Goal: Task Accomplishment & Management: Use online tool/utility

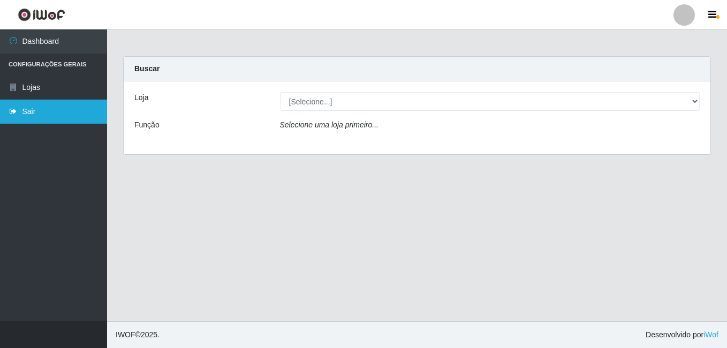
click at [16, 115] on icon at bounding box center [14, 111] width 10 height 7
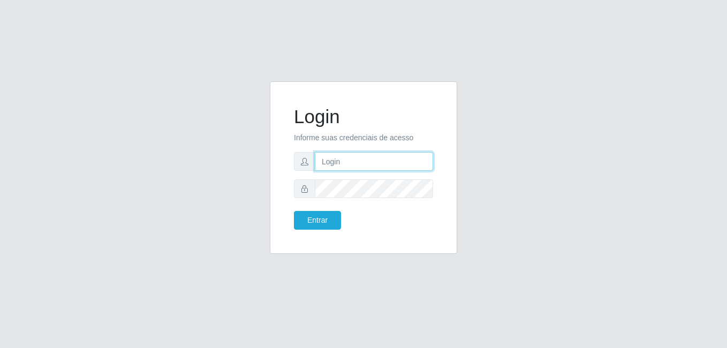
type input "[PERSON_NAME]"
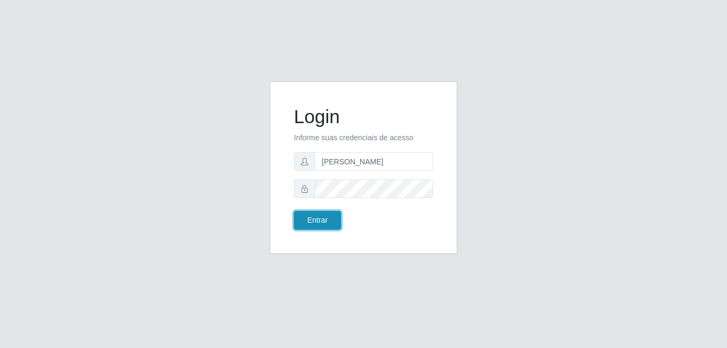
click at [314, 219] on button "Entrar" at bounding box center [317, 220] width 47 height 19
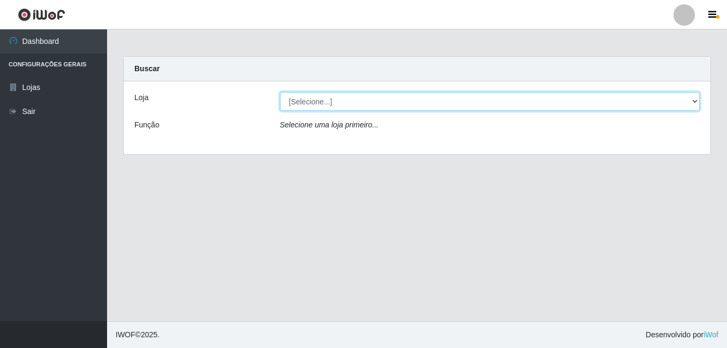
click at [340, 107] on select "[Selecione...] [PERSON_NAME]" at bounding box center [490, 101] width 420 height 19
select select "230"
click at [280, 92] on select "[Selecione...] [PERSON_NAME]" at bounding box center [490, 101] width 420 height 19
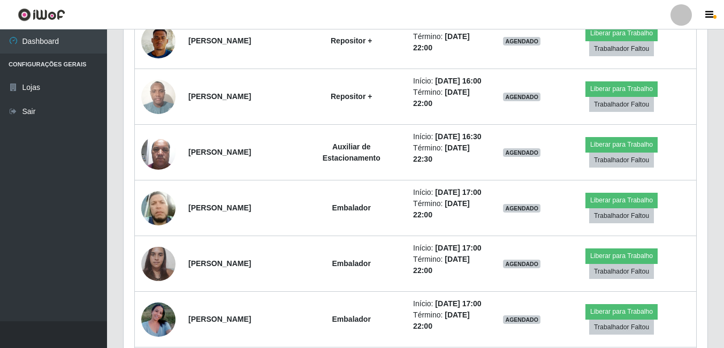
scroll to position [1017, 0]
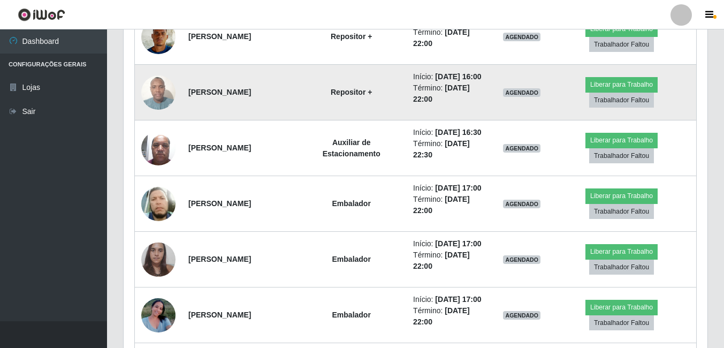
click at [160, 115] on img at bounding box center [158, 92] width 34 height 45
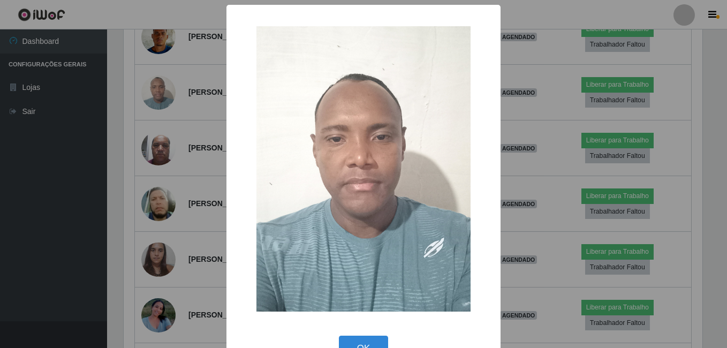
click at [141, 238] on div "× OK Cancel" at bounding box center [363, 174] width 727 height 348
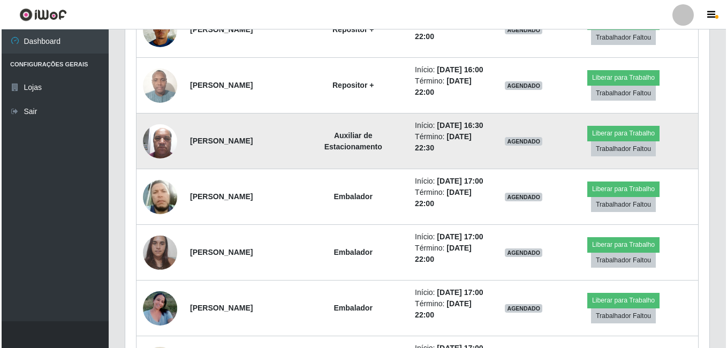
scroll to position [1178, 0]
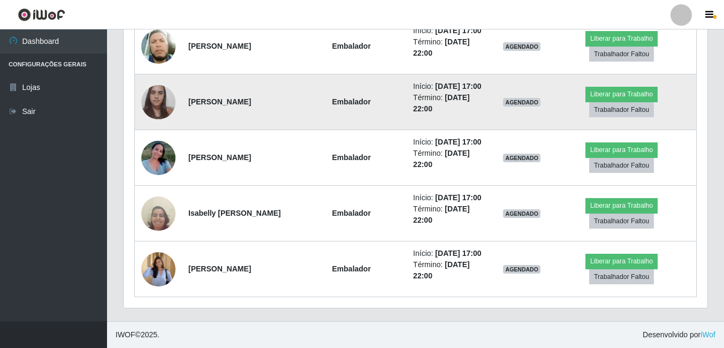
click at [169, 125] on img at bounding box center [158, 101] width 34 height 45
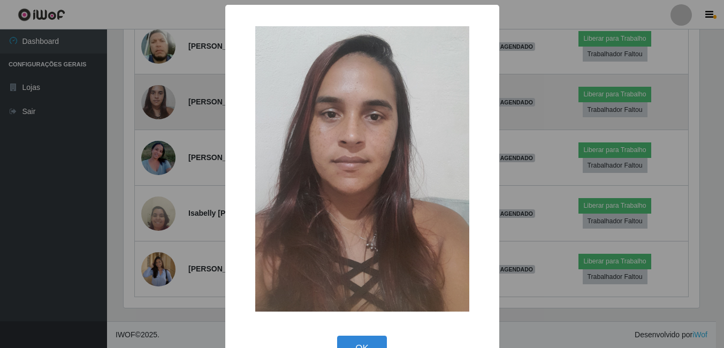
scroll to position [222, 579]
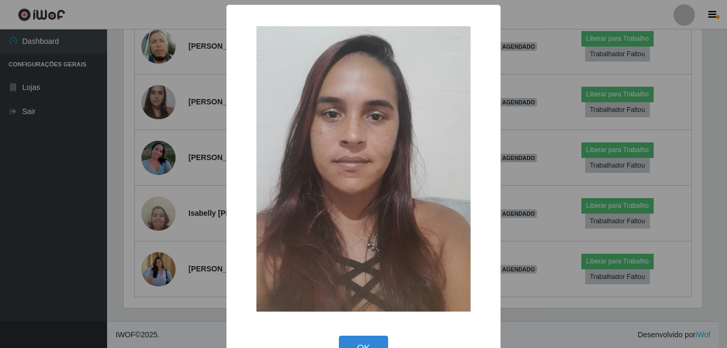
click at [139, 282] on div "× OK Cancel" at bounding box center [363, 174] width 727 height 348
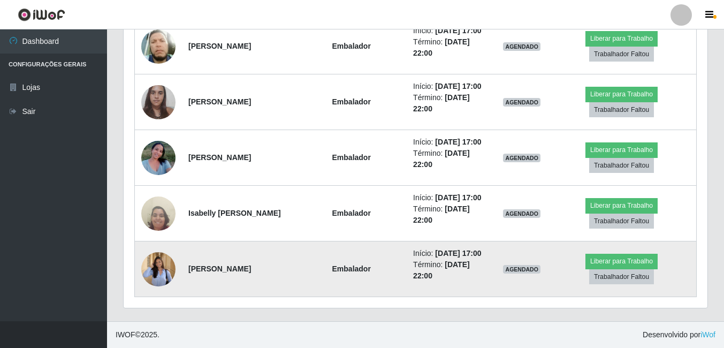
scroll to position [1270, 0]
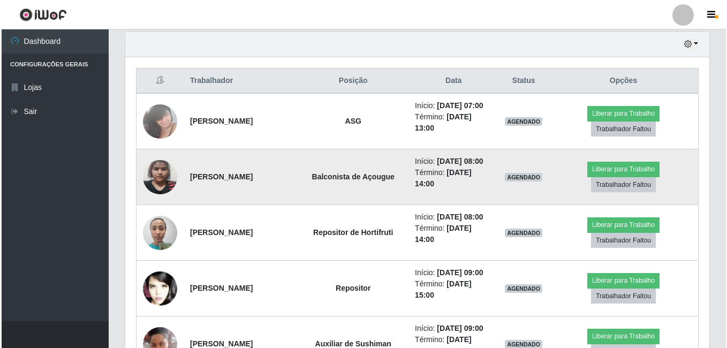
scroll to position [376, 0]
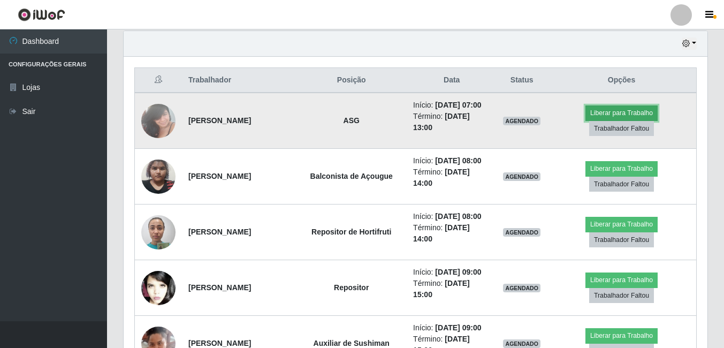
click at [621, 120] on button "Liberar para Trabalho" at bounding box center [622, 112] width 72 height 15
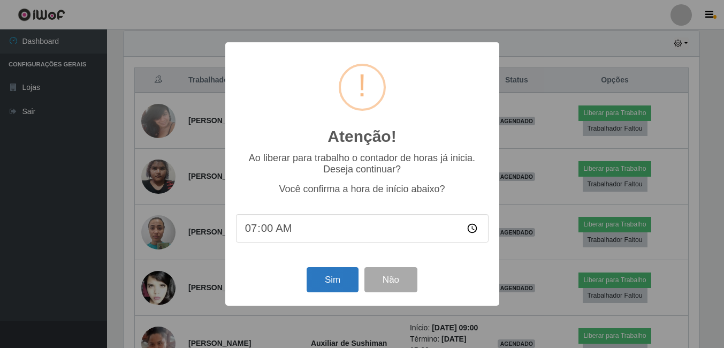
scroll to position [222, 579]
click at [332, 279] on button "Sim" at bounding box center [334, 279] width 52 height 25
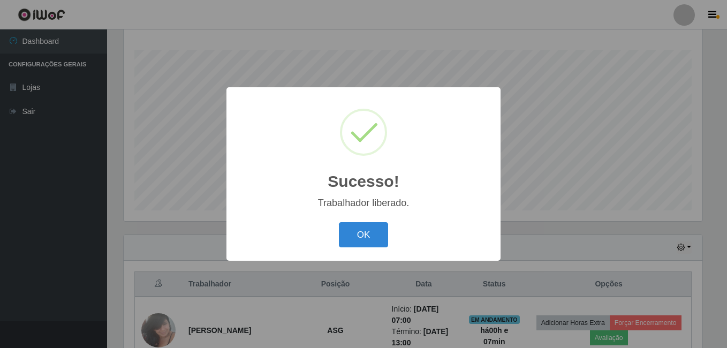
click at [339, 222] on button "OK" at bounding box center [364, 234] width 50 height 25
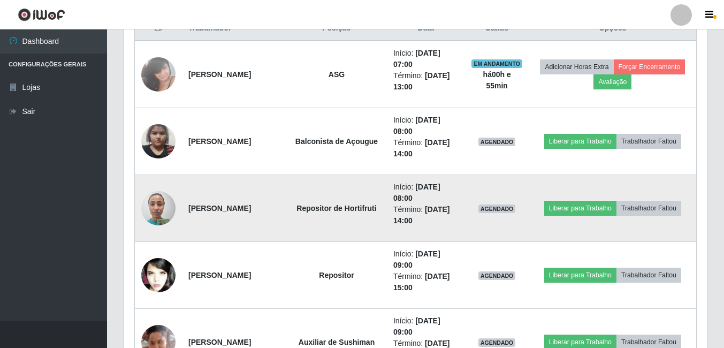
scroll to position [440, 0]
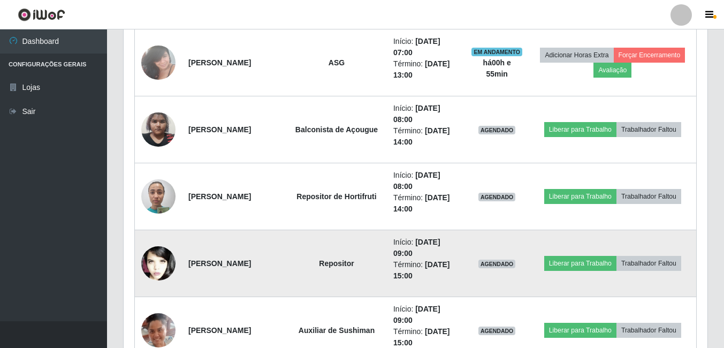
click at [164, 268] on img at bounding box center [158, 264] width 34 height 52
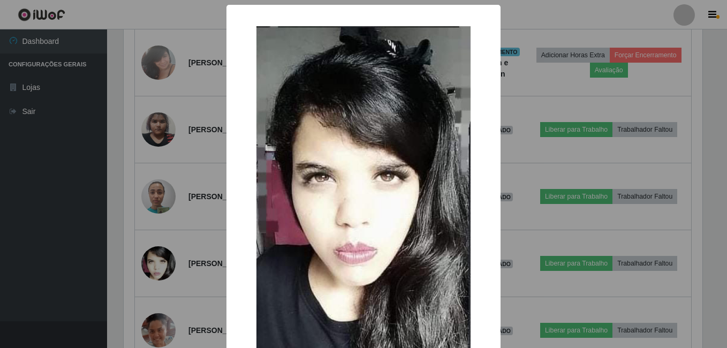
click at [166, 215] on div "× OK Cancel" at bounding box center [363, 174] width 727 height 348
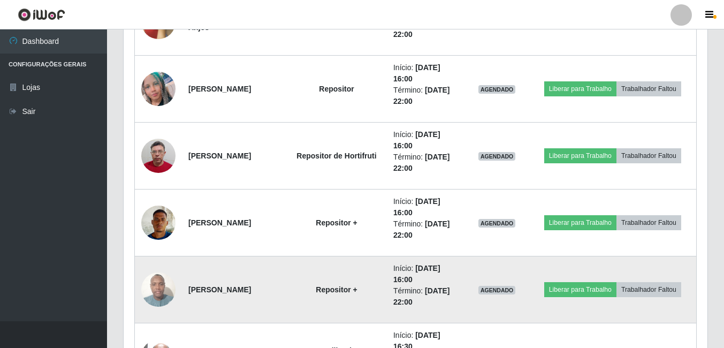
scroll to position [975, 0]
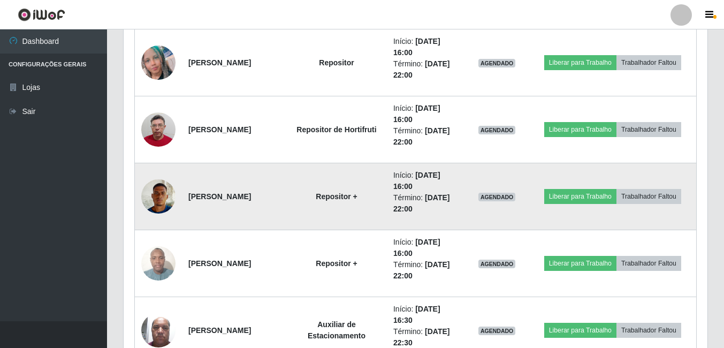
click at [164, 191] on img at bounding box center [158, 195] width 34 height 45
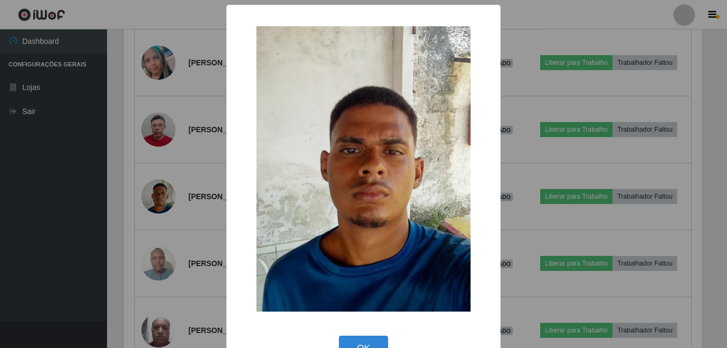
click at [178, 153] on div "× OK Cancel" at bounding box center [363, 174] width 727 height 348
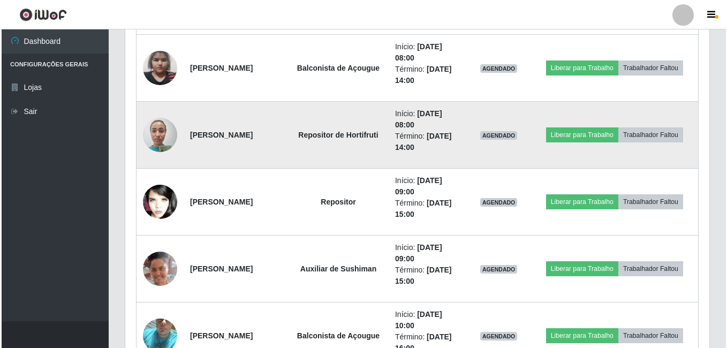
scroll to position [520, 0]
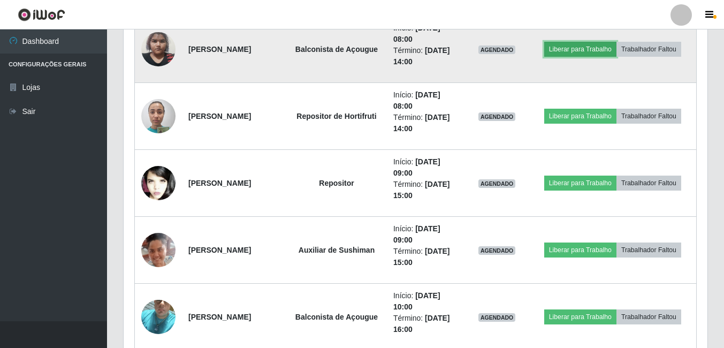
click at [605, 53] on button "Liberar para Trabalho" at bounding box center [580, 49] width 72 height 15
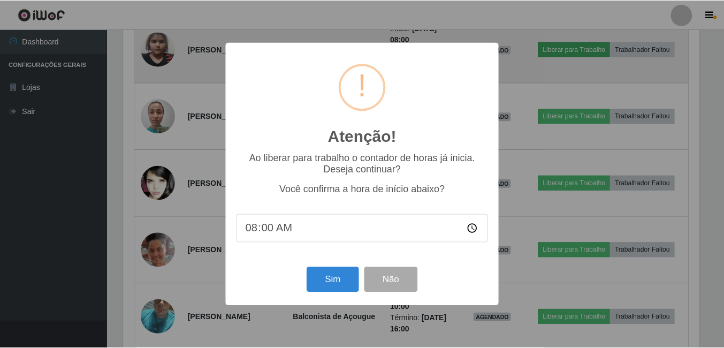
scroll to position [222, 579]
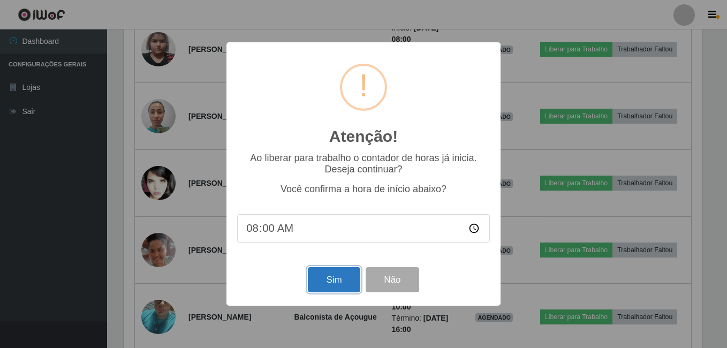
click at [336, 285] on button "Sim" at bounding box center [334, 279] width 52 height 25
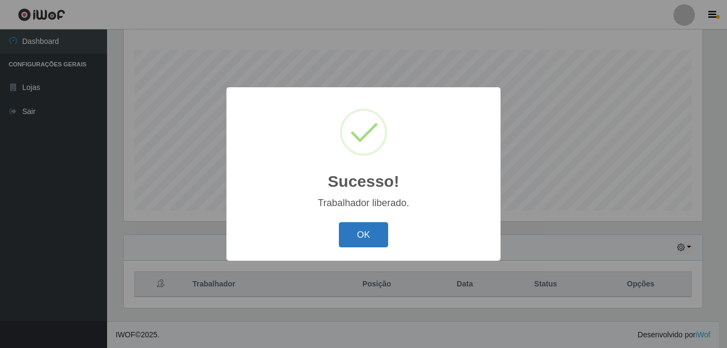
click at [360, 247] on button "OK" at bounding box center [364, 234] width 50 height 25
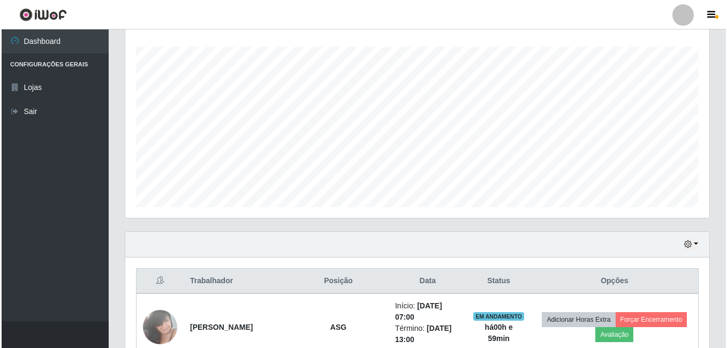
scroll to position [386, 0]
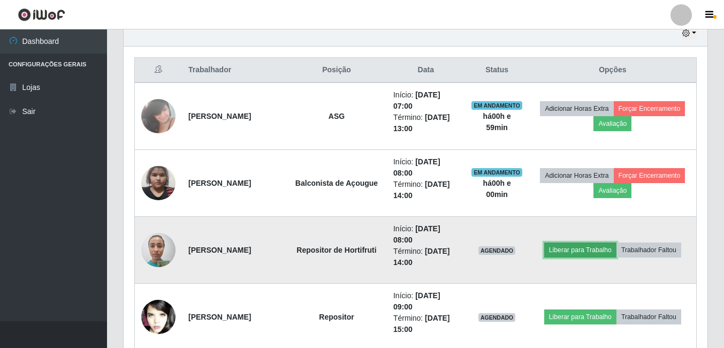
click at [559, 249] on button "Liberar para Trabalho" at bounding box center [580, 249] width 72 height 15
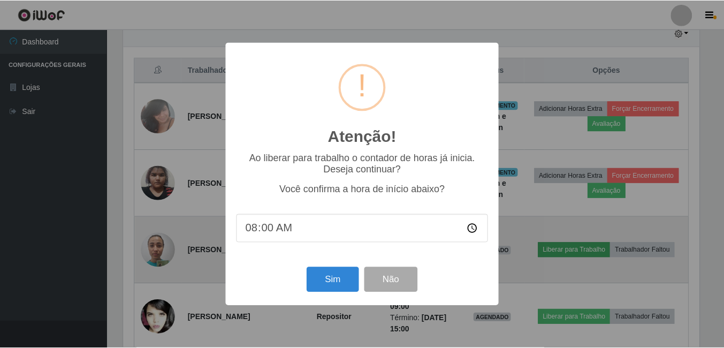
scroll to position [222, 579]
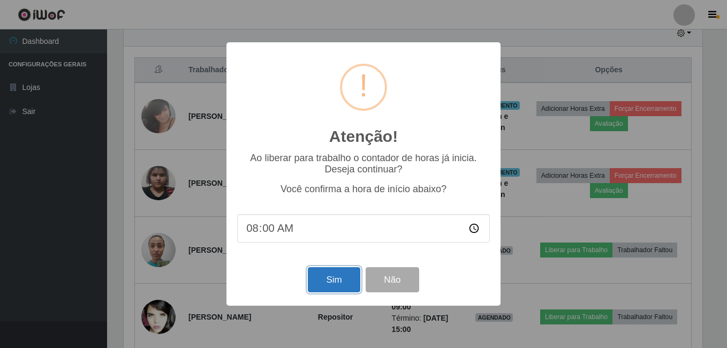
click at [331, 283] on button "Sim" at bounding box center [334, 279] width 52 height 25
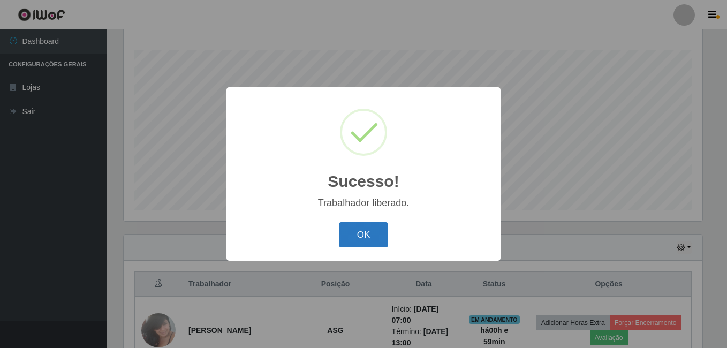
click at [387, 225] on button "OK" at bounding box center [364, 234] width 50 height 25
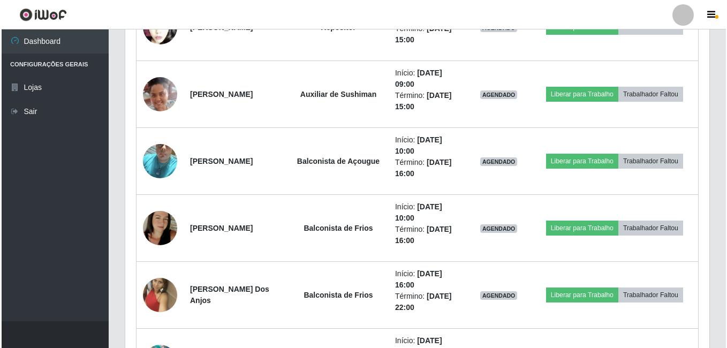
scroll to position [708, 0]
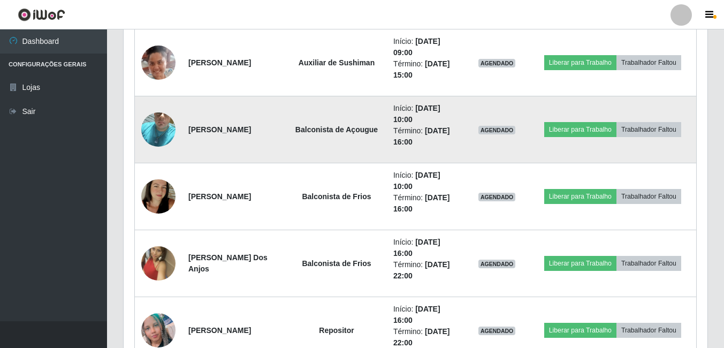
click at [155, 124] on img at bounding box center [158, 129] width 34 height 61
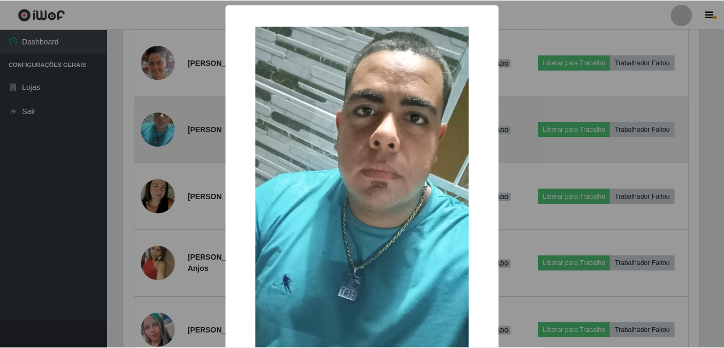
scroll to position [222, 579]
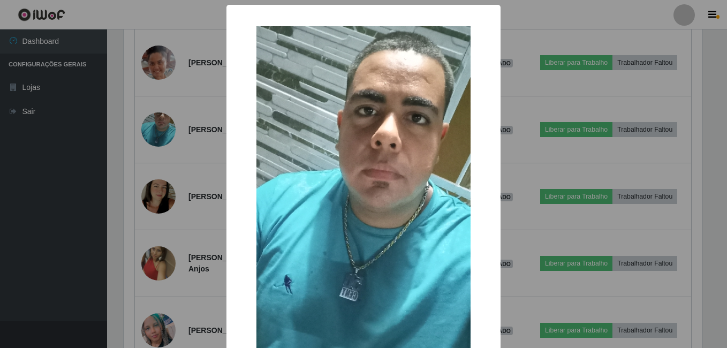
click at [164, 156] on div "× OK Cancel" at bounding box center [363, 174] width 727 height 348
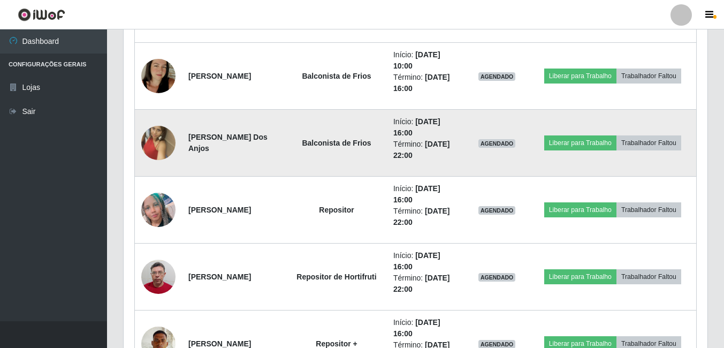
scroll to position [922, 0]
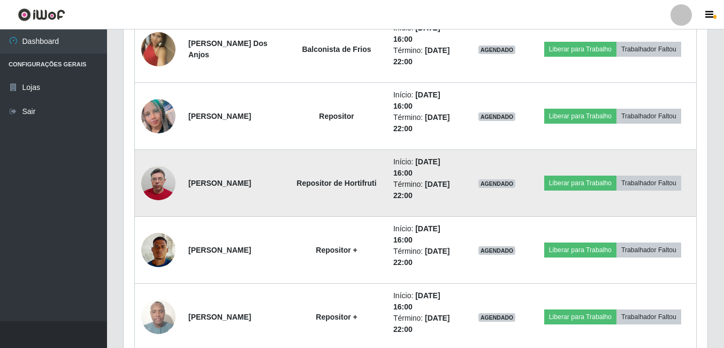
click at [160, 179] on img at bounding box center [158, 183] width 34 height 45
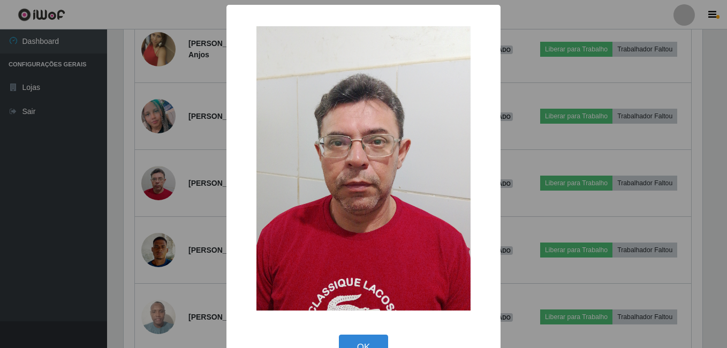
click at [173, 174] on div "× OK Cancel" at bounding box center [363, 174] width 727 height 348
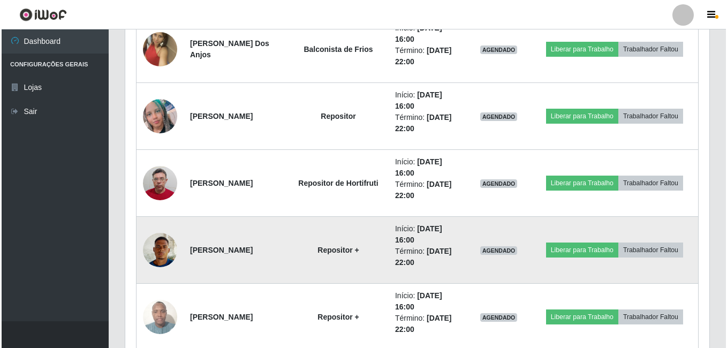
scroll to position [222, 584]
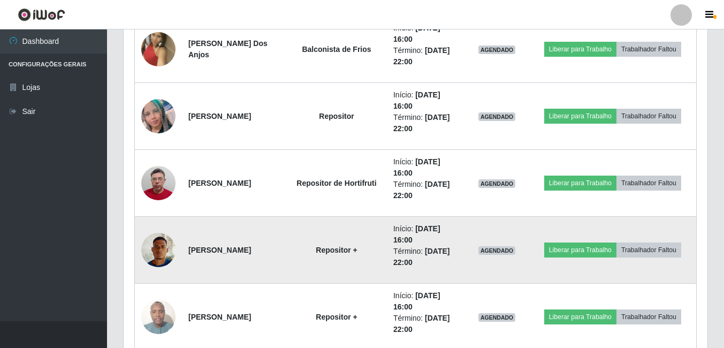
click at [160, 254] on img at bounding box center [158, 249] width 34 height 45
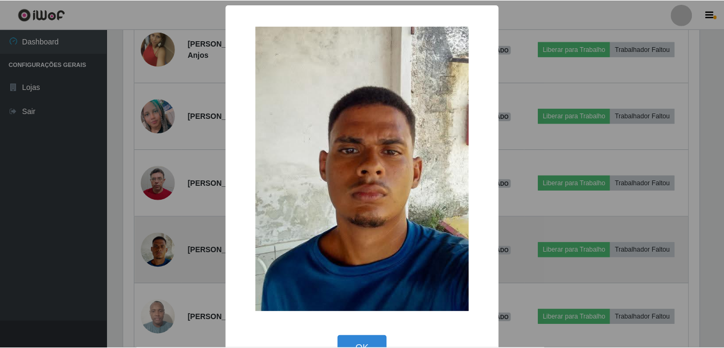
scroll to position [222, 579]
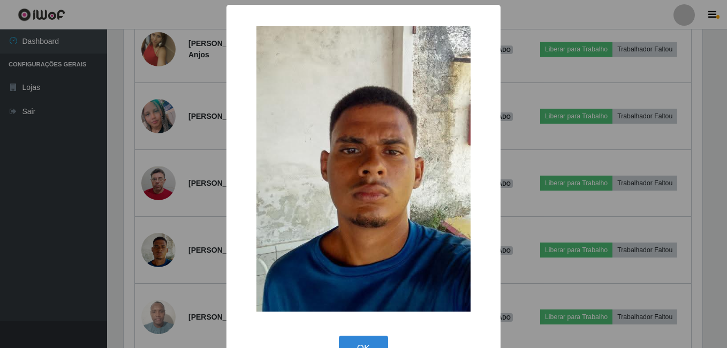
click at [200, 211] on div "× OK Cancel" at bounding box center [363, 174] width 727 height 348
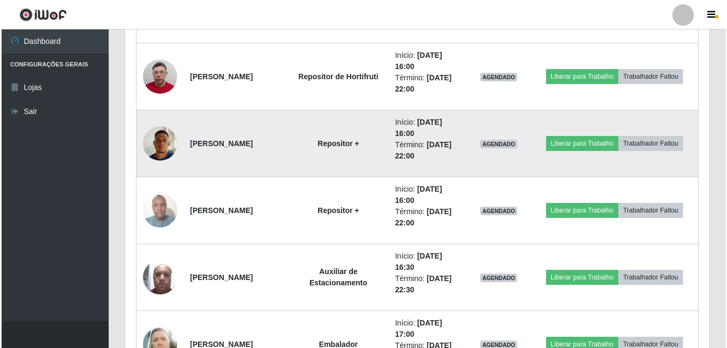
scroll to position [1029, 0]
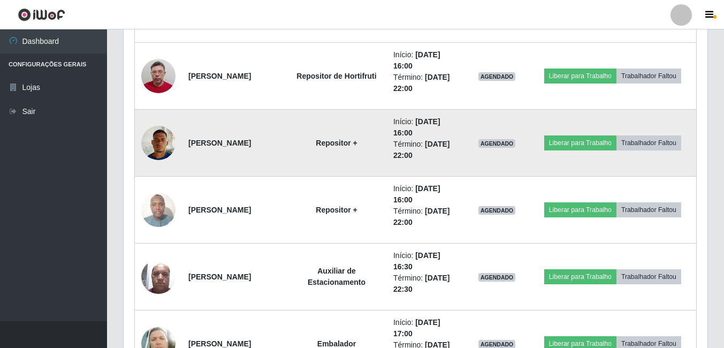
click at [156, 158] on img at bounding box center [158, 142] width 34 height 45
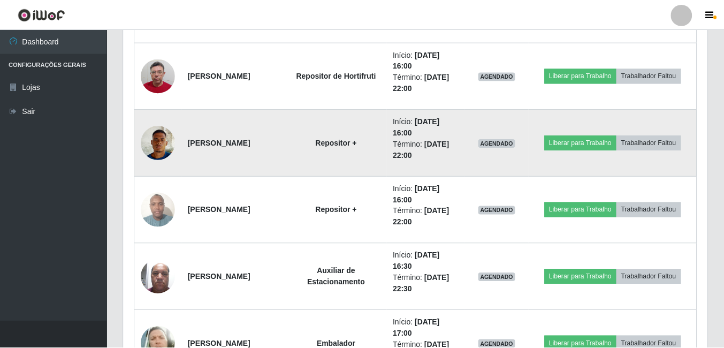
scroll to position [222, 579]
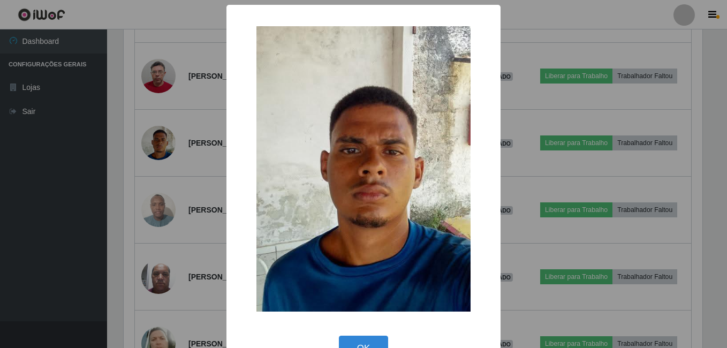
click at [169, 143] on div "× OK Cancel" at bounding box center [363, 174] width 727 height 348
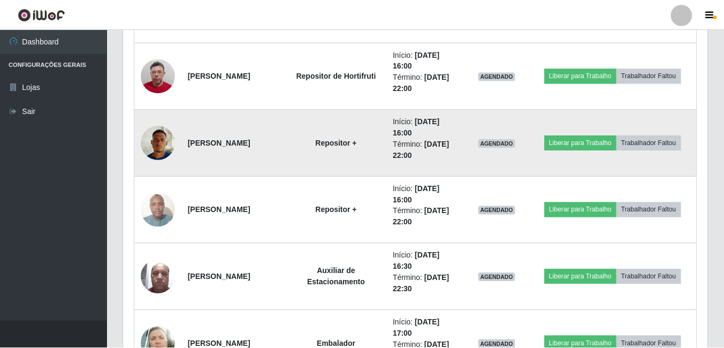
scroll to position [222, 584]
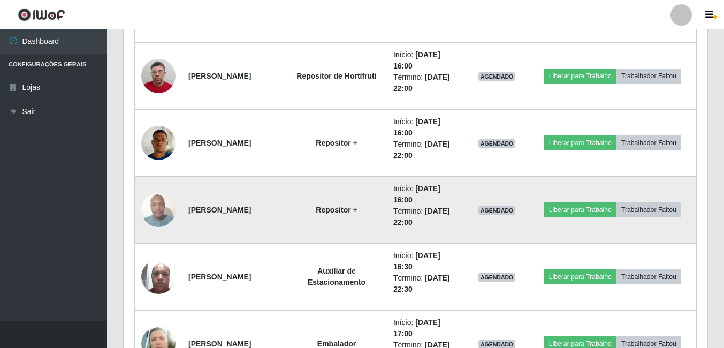
click at [157, 214] on img at bounding box center [158, 209] width 34 height 45
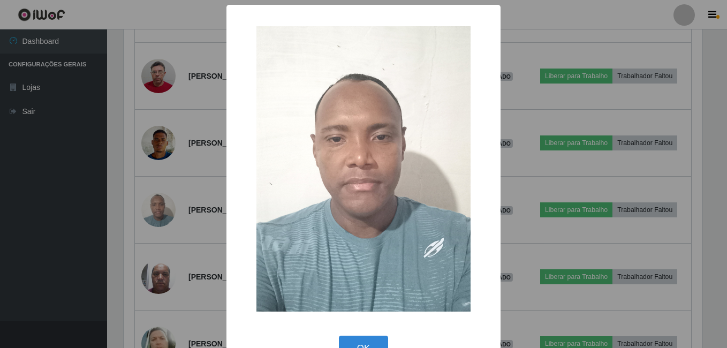
click at [161, 208] on div "× OK Cancel" at bounding box center [363, 174] width 727 height 348
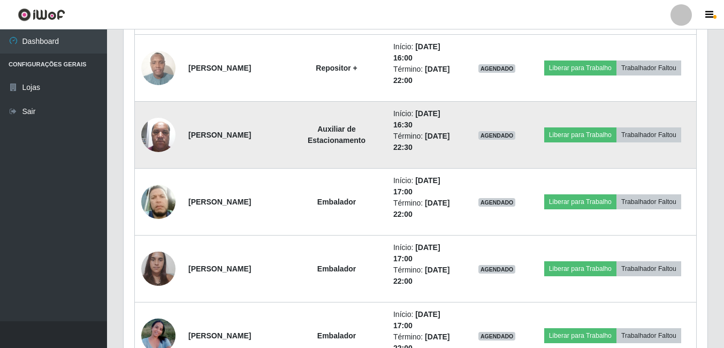
scroll to position [1189, 0]
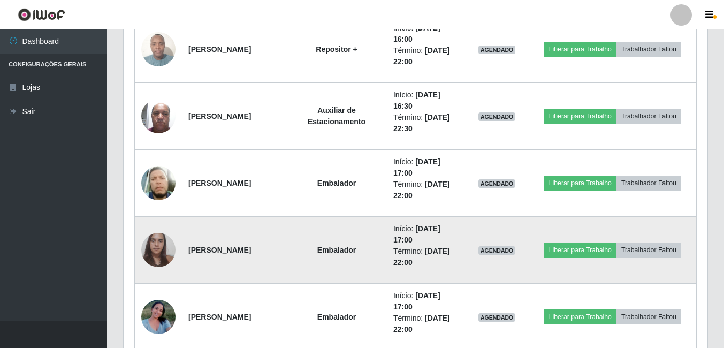
click at [168, 245] on img at bounding box center [158, 249] width 34 height 45
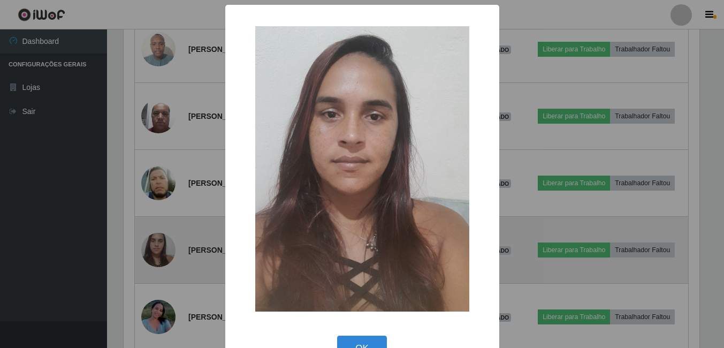
scroll to position [222, 579]
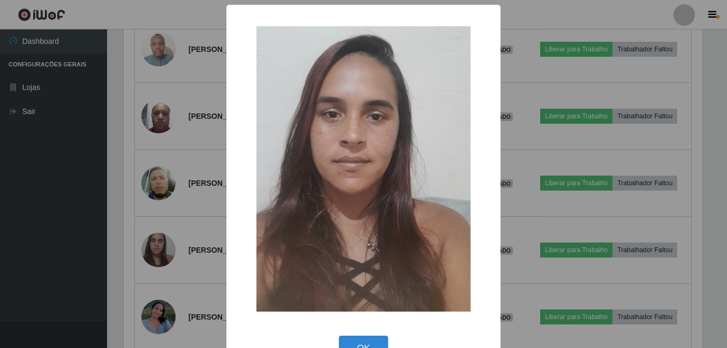
click at [199, 220] on div "× OK Cancel" at bounding box center [363, 174] width 727 height 348
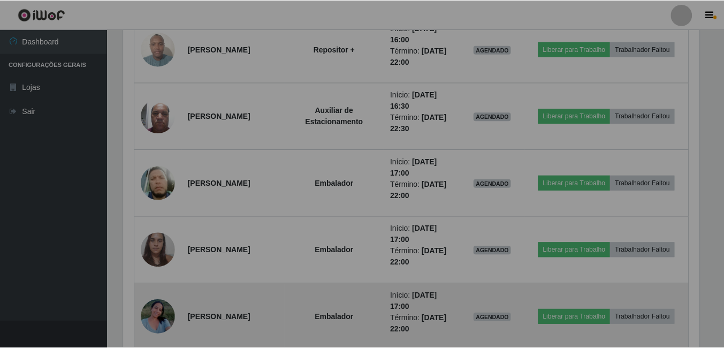
scroll to position [0, 0]
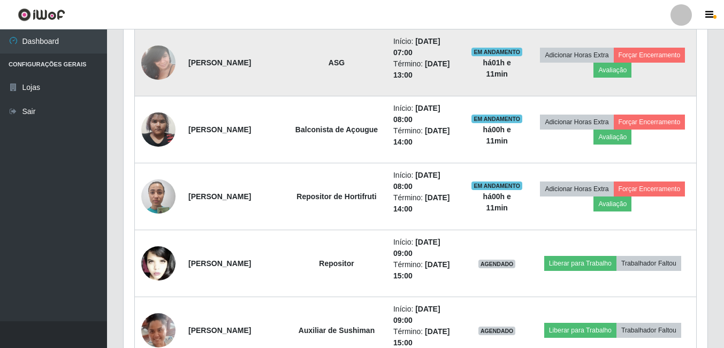
click at [447, 87] on td "Início: [DATE] 07:00 Término: [DATE] 13:00" at bounding box center [426, 62] width 78 height 67
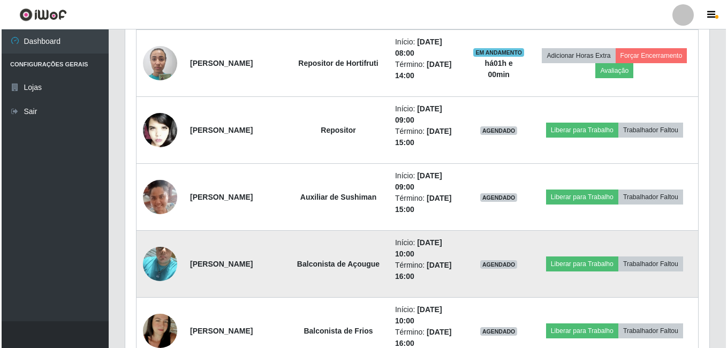
scroll to position [547, 0]
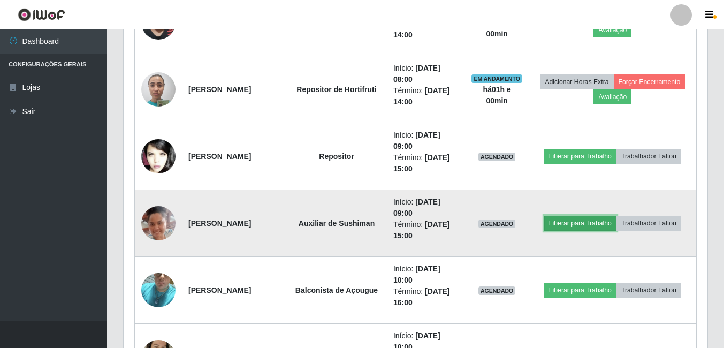
click at [574, 216] on button "Liberar para Trabalho" at bounding box center [580, 223] width 72 height 15
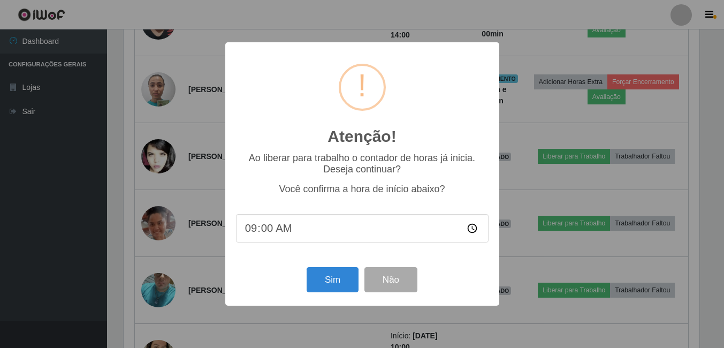
scroll to position [222, 579]
click at [350, 279] on button "Sim" at bounding box center [334, 279] width 52 height 25
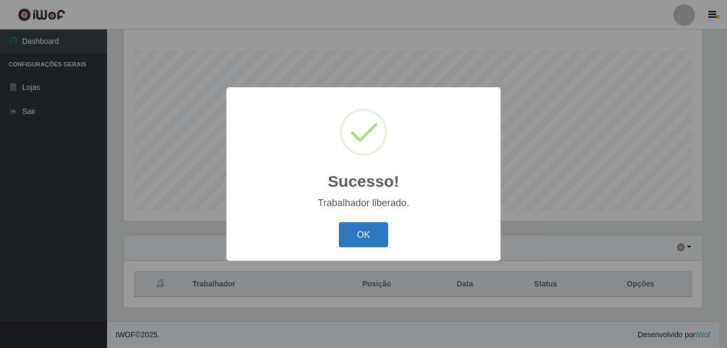
click at [373, 241] on button "OK" at bounding box center [364, 234] width 50 height 25
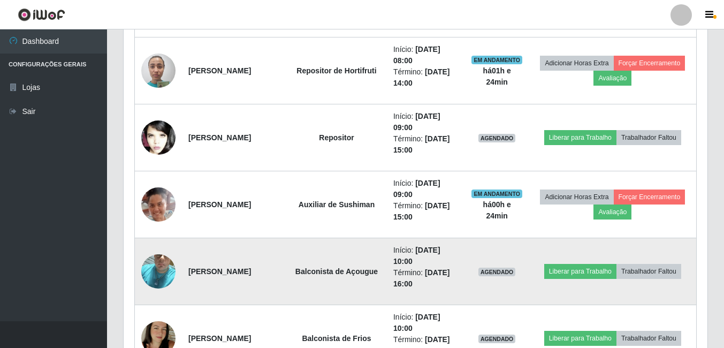
scroll to position [547, 0]
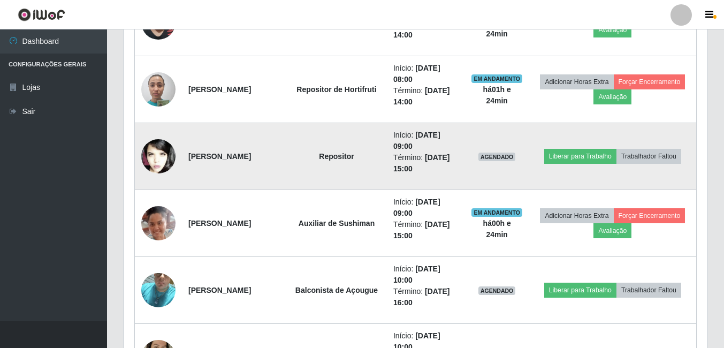
click at [162, 161] on img at bounding box center [158, 157] width 34 height 52
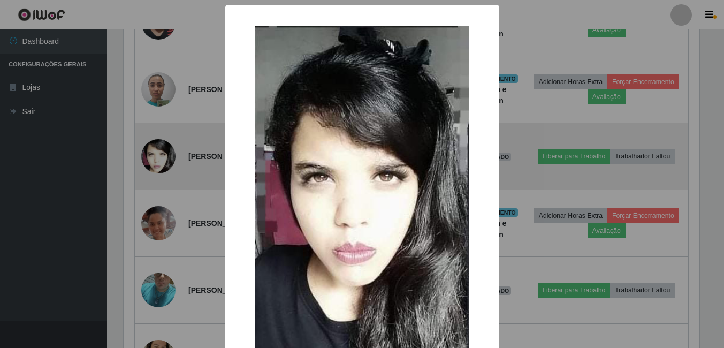
scroll to position [222, 579]
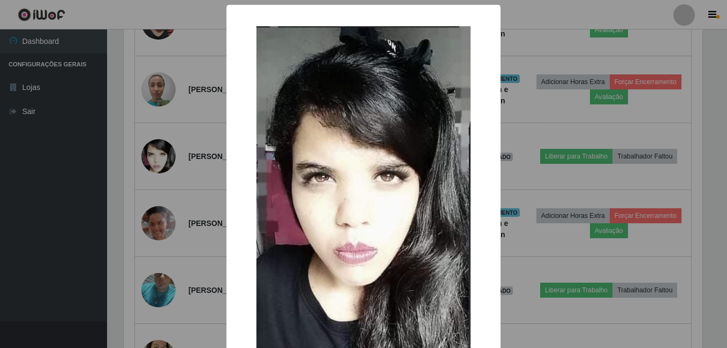
click at [145, 176] on div "× OK Cancel" at bounding box center [363, 174] width 727 height 348
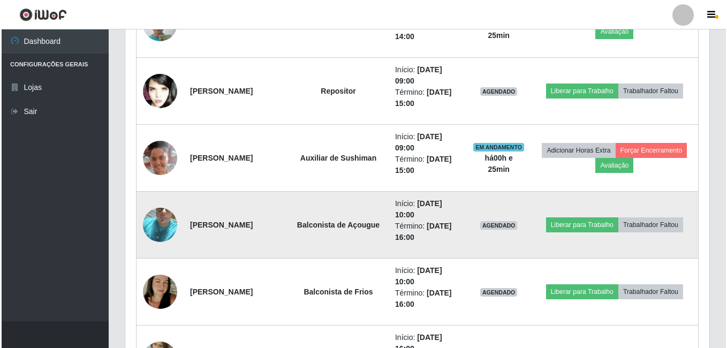
scroll to position [547, 0]
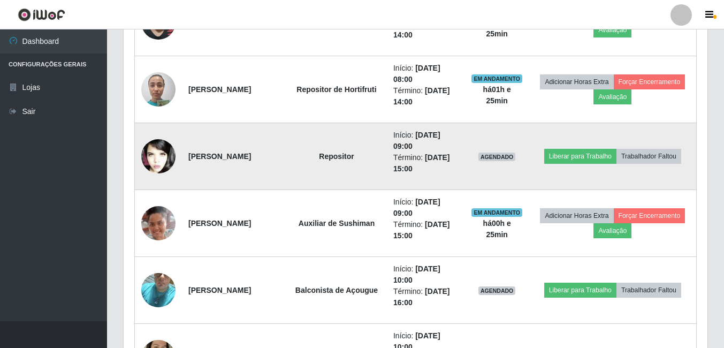
click at [163, 147] on img at bounding box center [158, 157] width 34 height 52
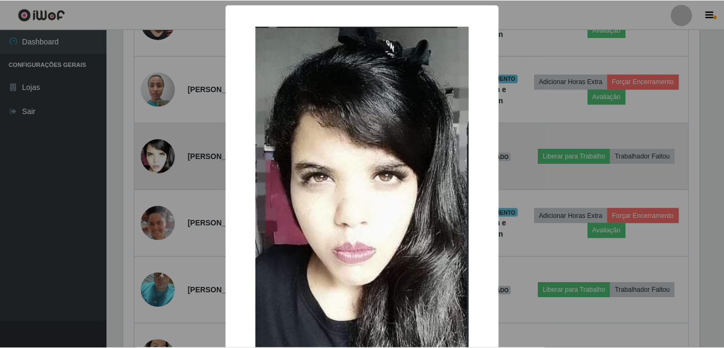
scroll to position [222, 579]
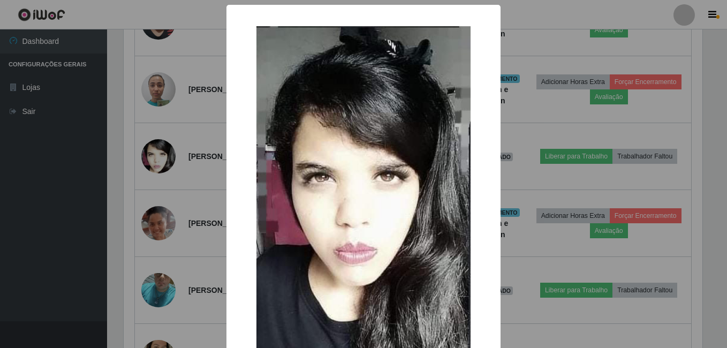
click at [151, 131] on div "× OK Cancel" at bounding box center [363, 174] width 727 height 348
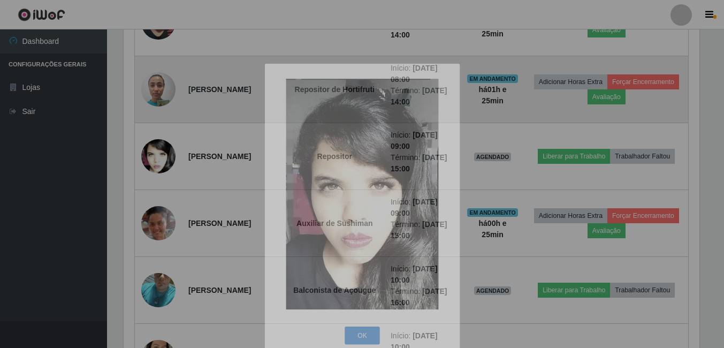
scroll to position [222, 584]
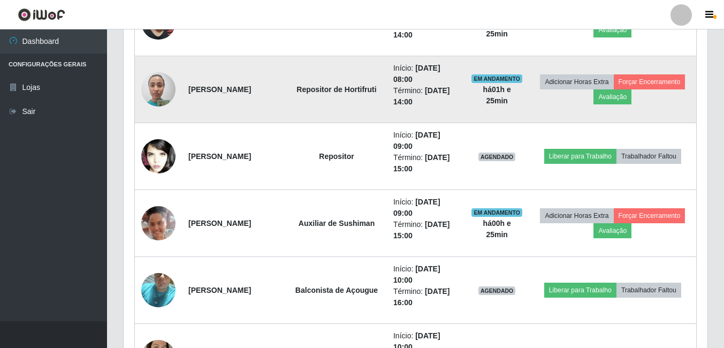
click at [158, 90] on img at bounding box center [158, 88] width 34 height 45
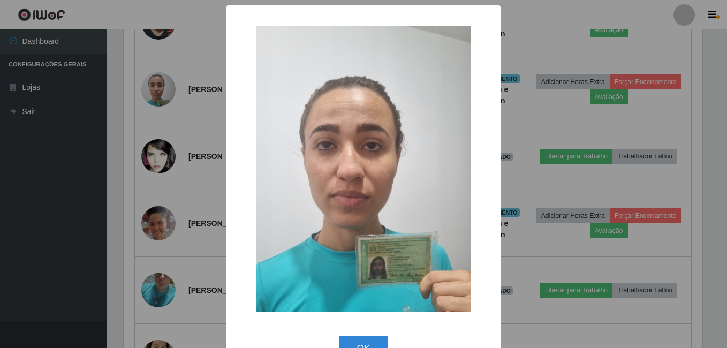
click at [141, 110] on div "× OK Cancel" at bounding box center [363, 174] width 727 height 348
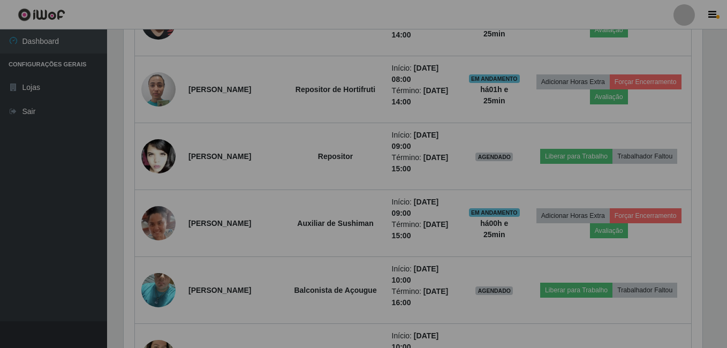
scroll to position [222, 584]
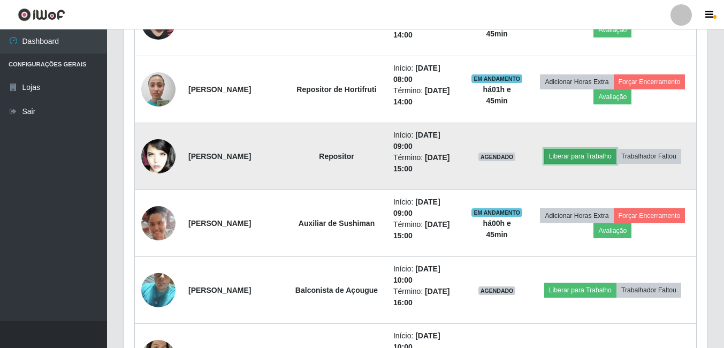
click at [565, 160] on button "Liberar para Trabalho" at bounding box center [580, 156] width 72 height 15
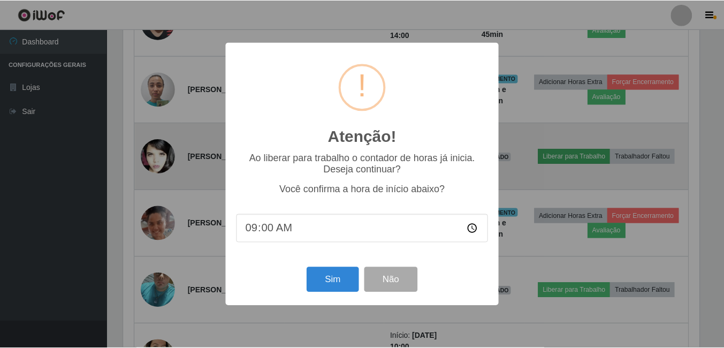
scroll to position [222, 579]
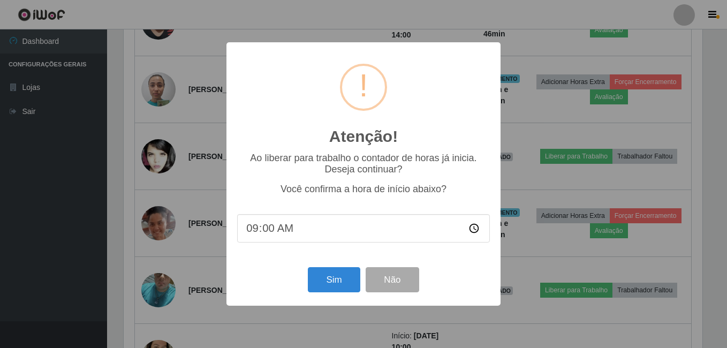
click at [271, 229] on input "09:00" at bounding box center [363, 228] width 253 height 28
type input "09:46"
click at [336, 280] on button "Sim" at bounding box center [334, 279] width 52 height 25
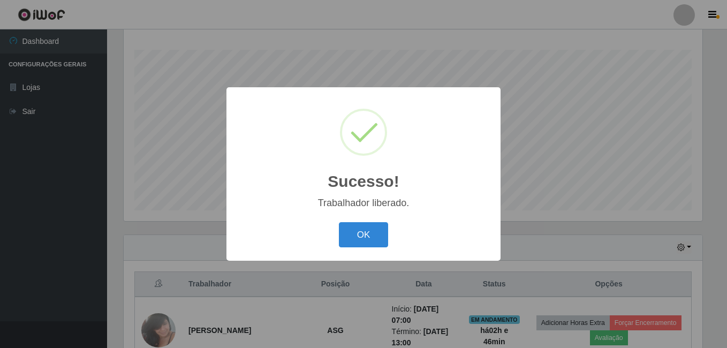
click at [339, 222] on button "OK" at bounding box center [364, 234] width 50 height 25
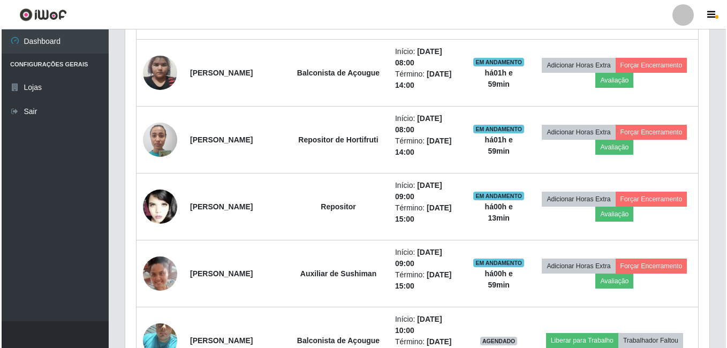
scroll to position [708, 0]
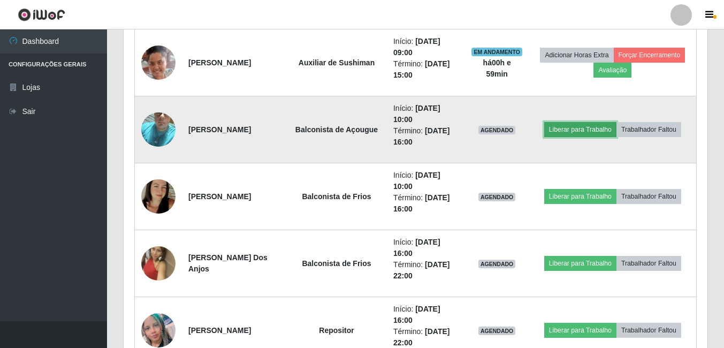
click at [570, 130] on button "Liberar para Trabalho" at bounding box center [580, 129] width 72 height 15
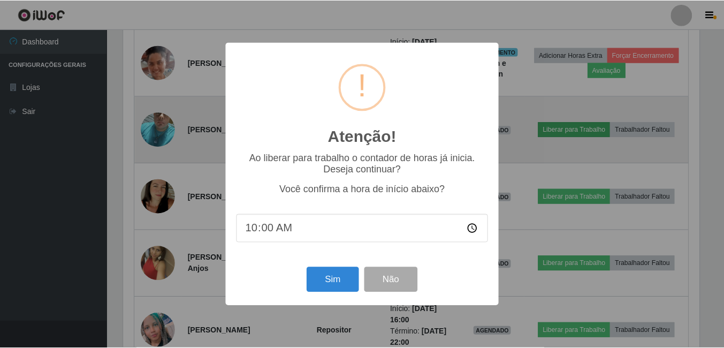
scroll to position [222, 579]
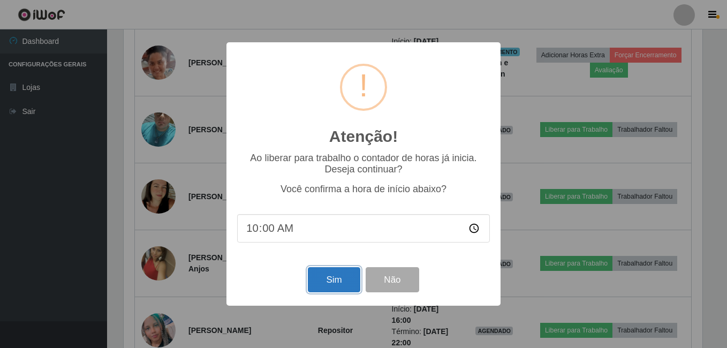
click at [346, 273] on button "Sim" at bounding box center [334, 279] width 52 height 25
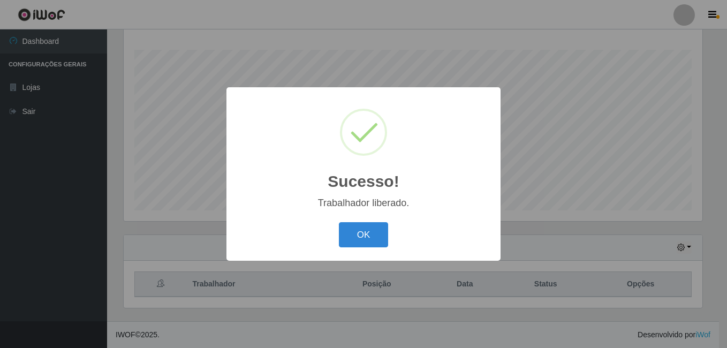
click at [339, 222] on button "OK" at bounding box center [364, 234] width 50 height 25
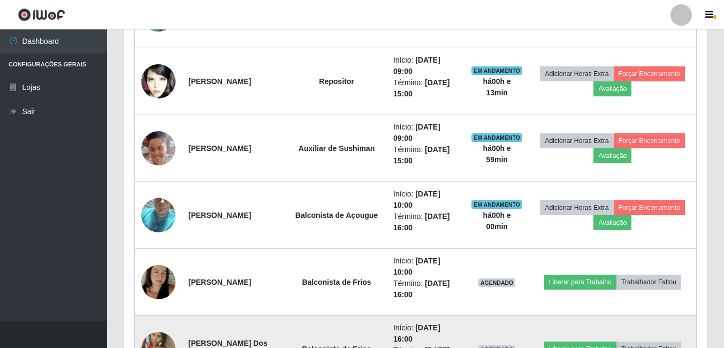
scroll to position [708, 0]
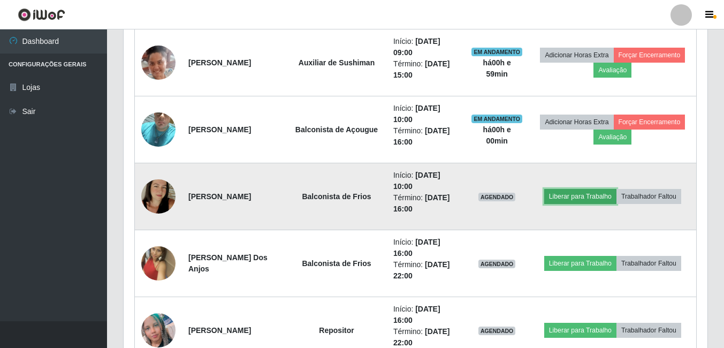
click at [563, 203] on button "Liberar para Trabalho" at bounding box center [580, 196] width 72 height 15
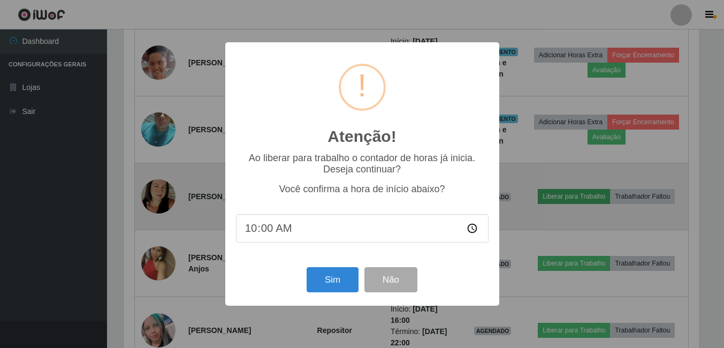
scroll to position [222, 579]
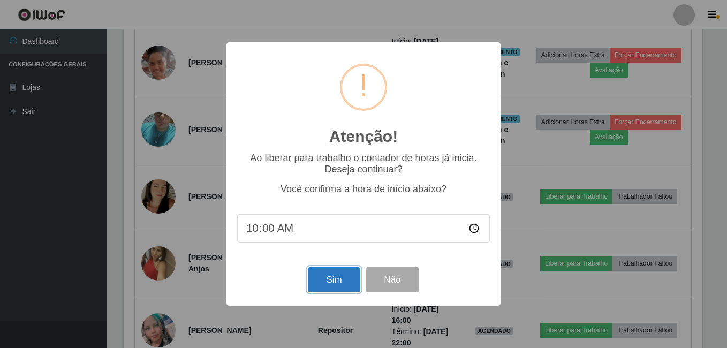
click at [344, 270] on button "Sim" at bounding box center [334, 279] width 52 height 25
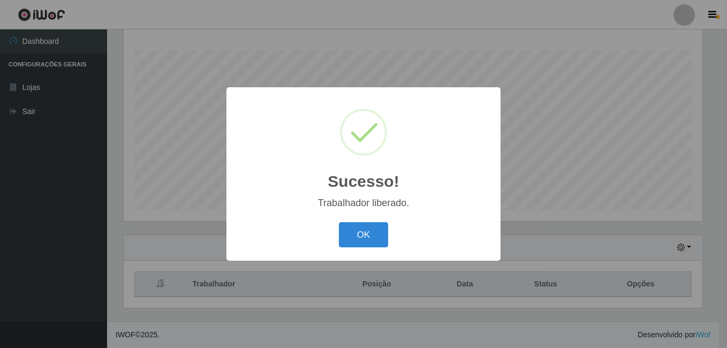
click at [339, 222] on button "OK" at bounding box center [364, 234] width 50 height 25
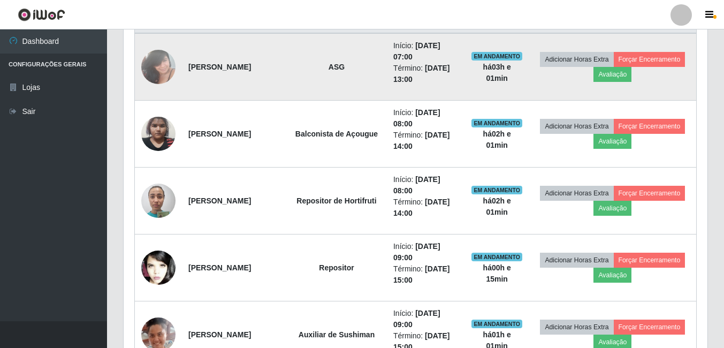
scroll to position [476, 0]
